Goal: Task Accomplishment & Management: Manage account settings

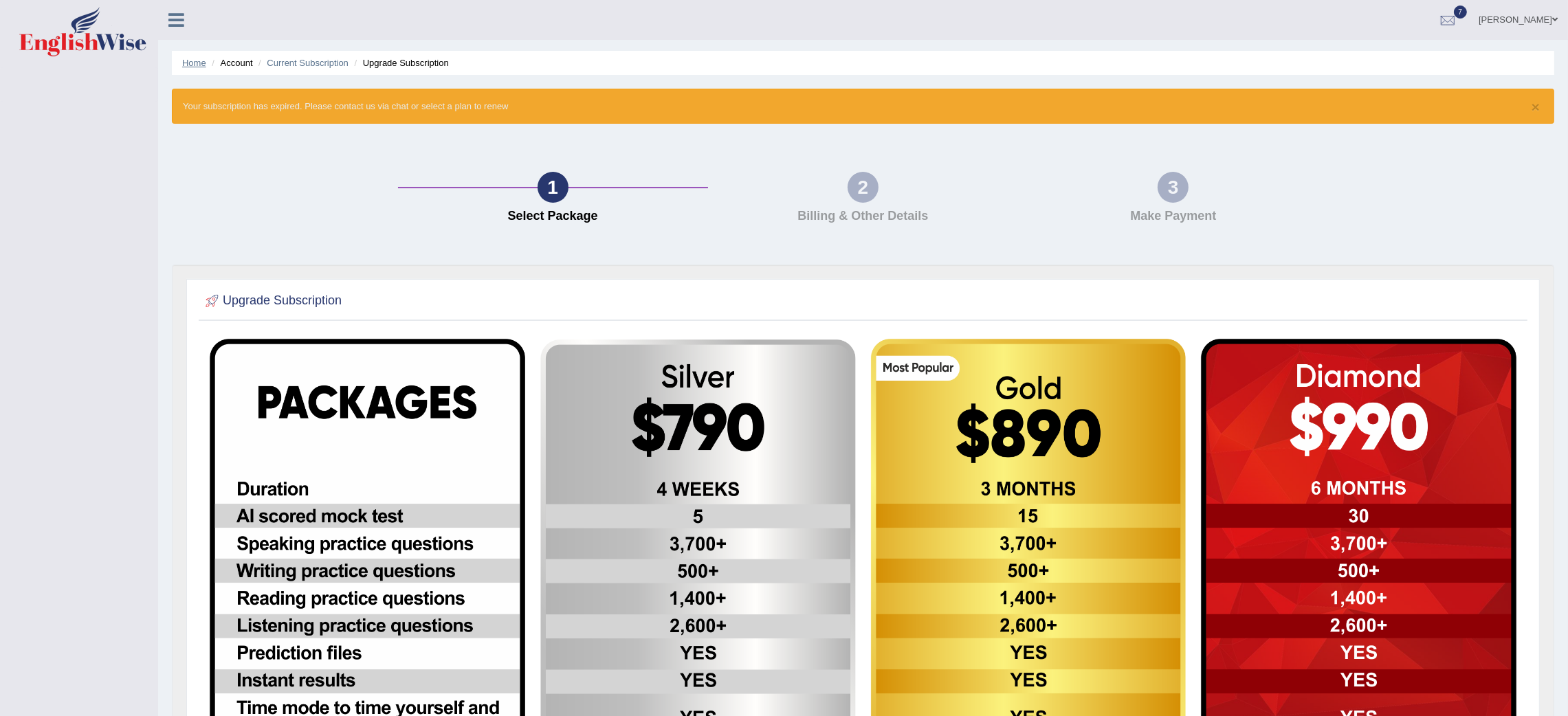
click at [196, 58] on link "Home" at bounding box center [194, 62] width 24 height 10
click at [1458, 10] on div at bounding box center [1447, 20] width 21 height 21
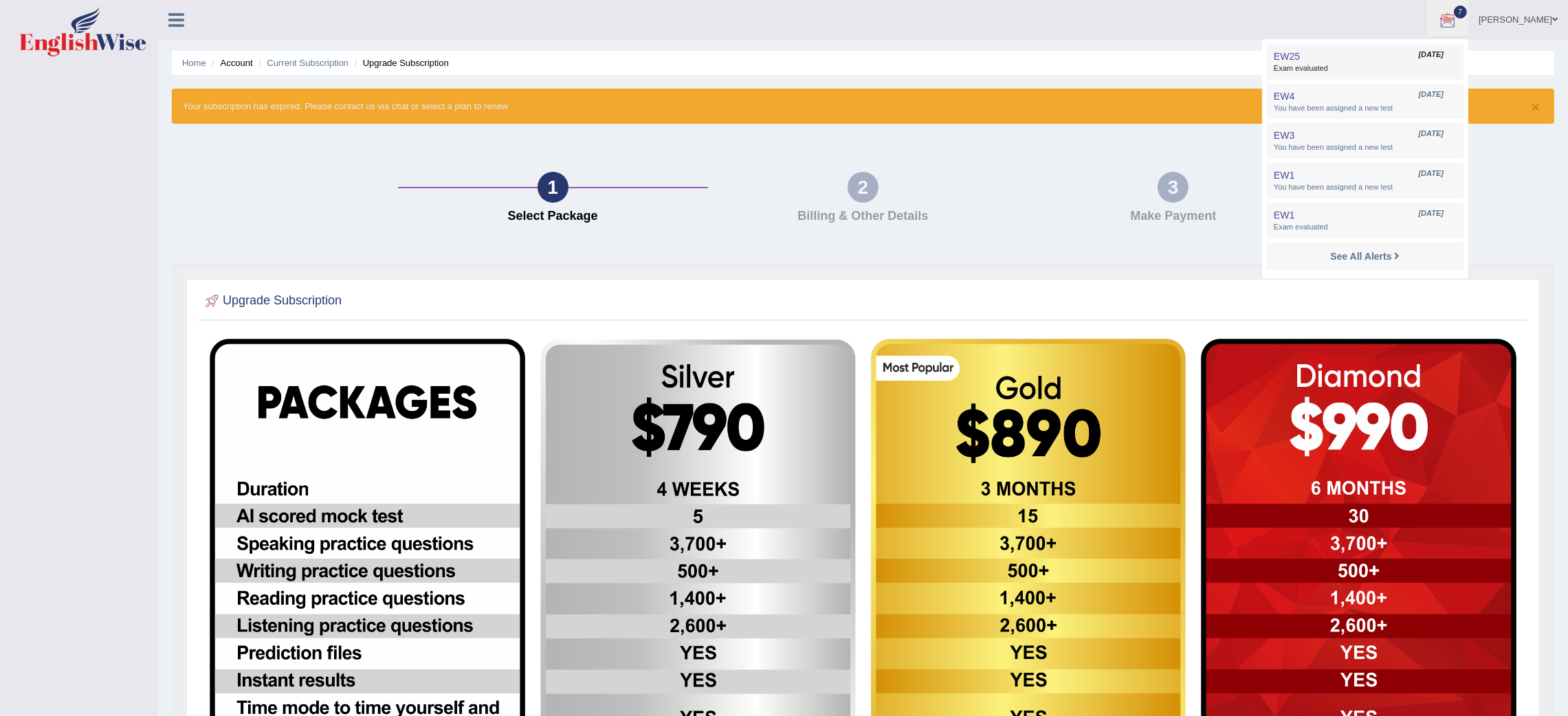
click at [1421, 60] on link "EW25 Aug 7, 2025 Exam evaluated" at bounding box center [1365, 62] width 189 height 29
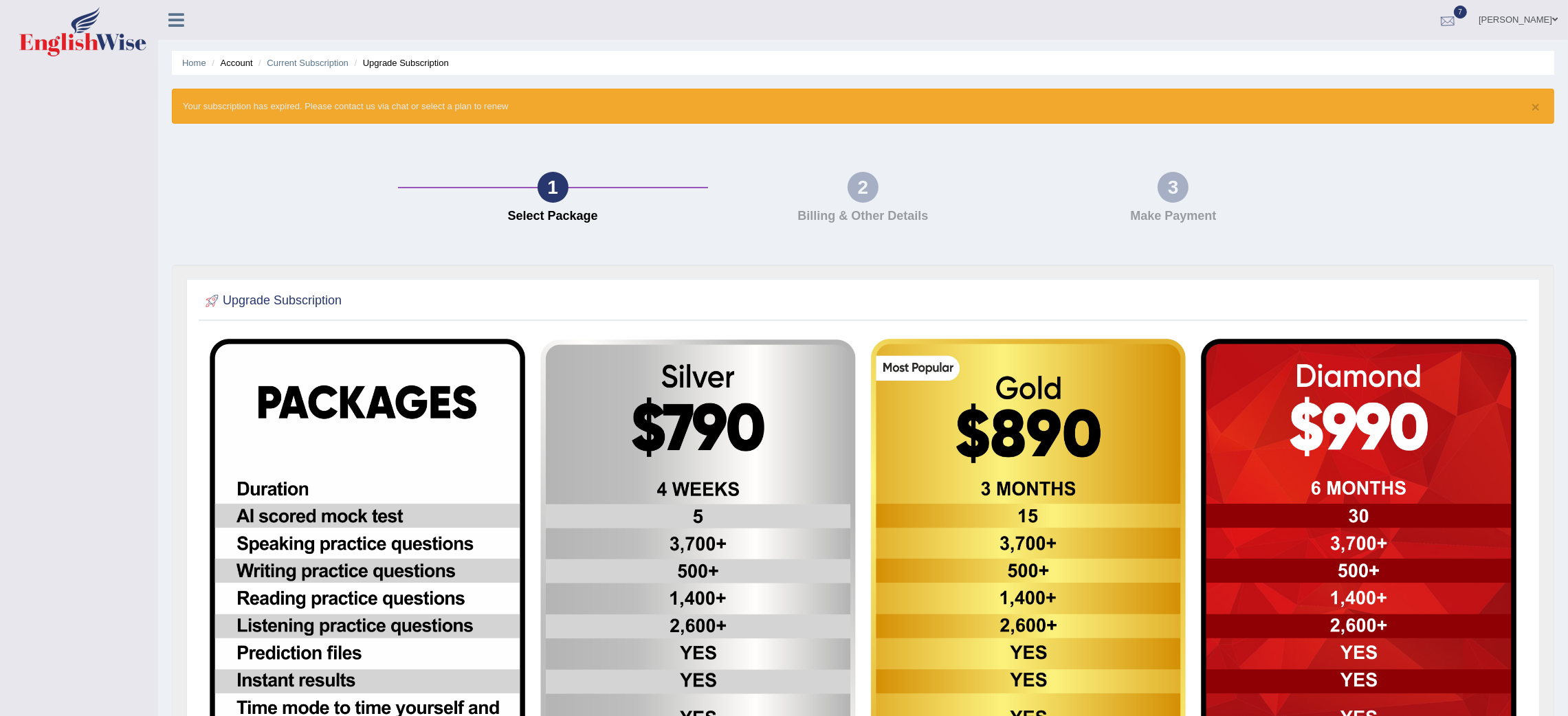
click at [1458, 15] on div at bounding box center [1447, 20] width 21 height 21
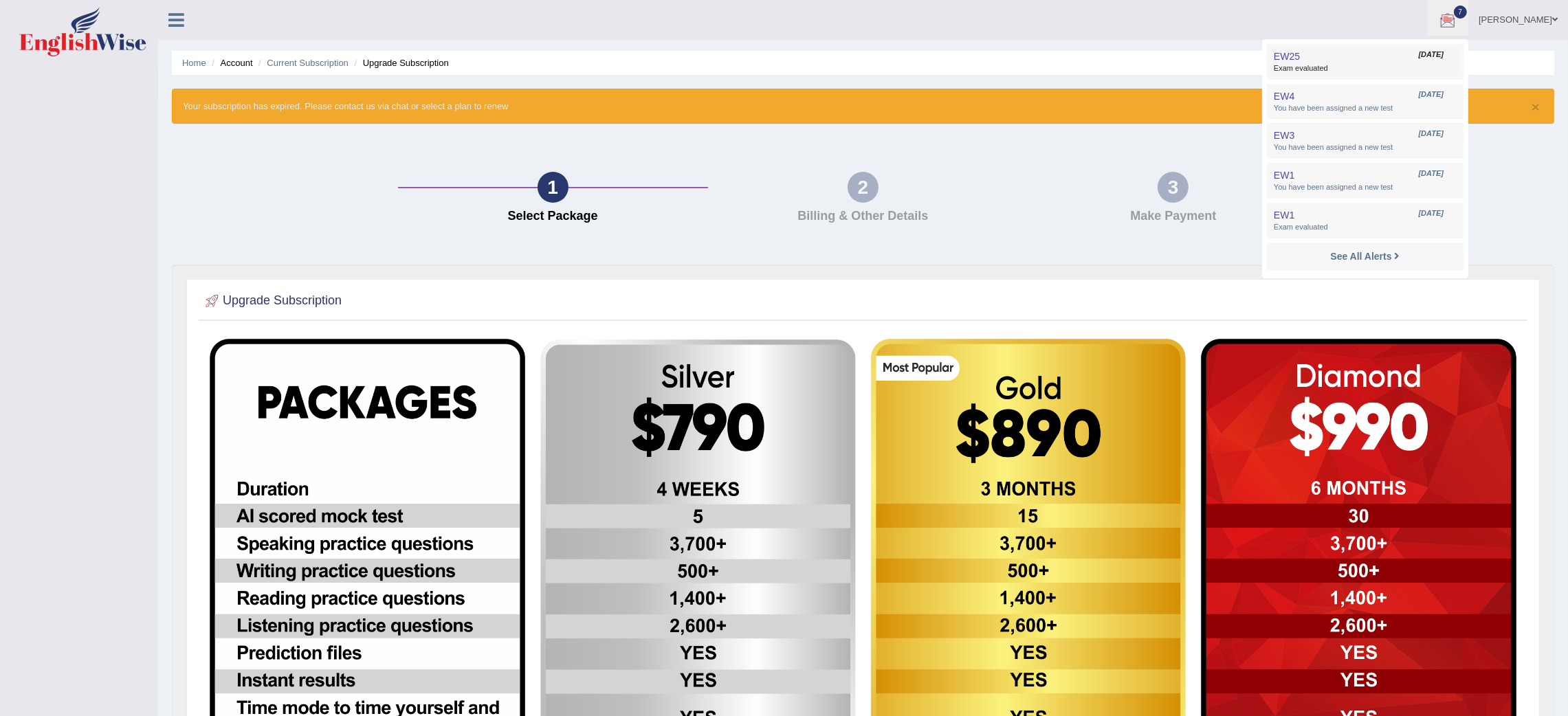
click at [1384, 61] on link "EW25 Aug 7, 2025 Exam evaluated" at bounding box center [1365, 62] width 189 height 29
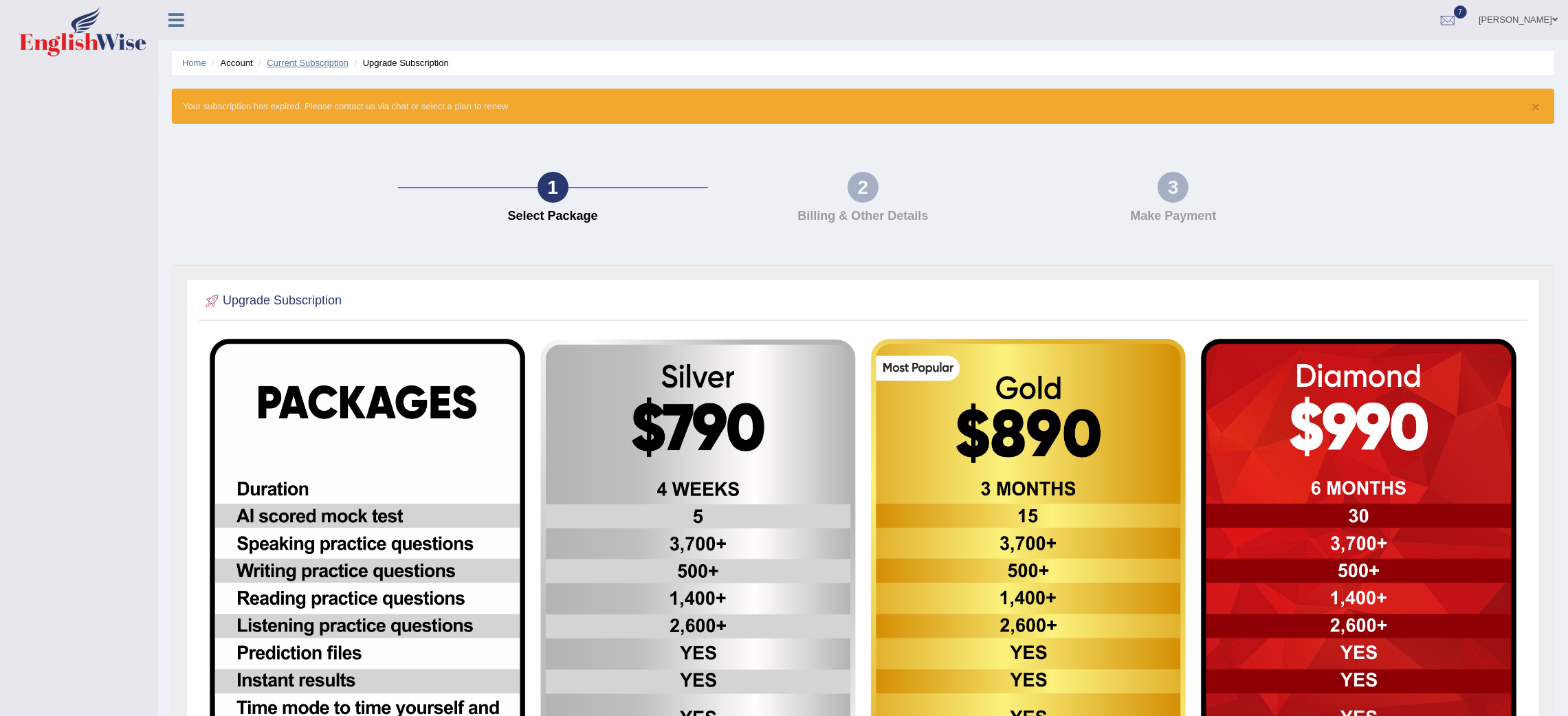
click at [310, 61] on link "Current Subscription" at bounding box center [307, 62] width 81 height 10
